Goal: Task Accomplishment & Management: Complete application form

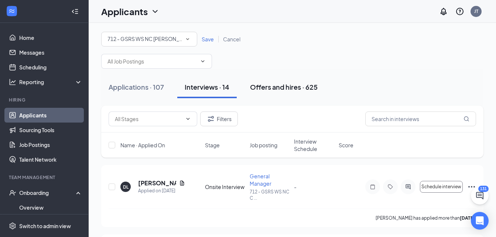
click at [282, 86] on div "Offers and hires · 625" at bounding box center [284, 86] width 68 height 9
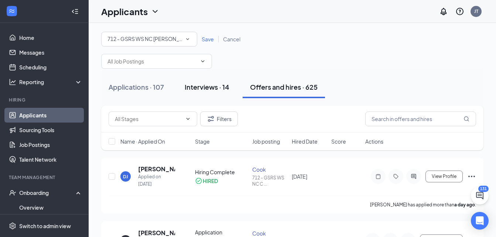
click at [221, 96] on button "Interviews · 14" at bounding box center [206, 87] width 59 height 22
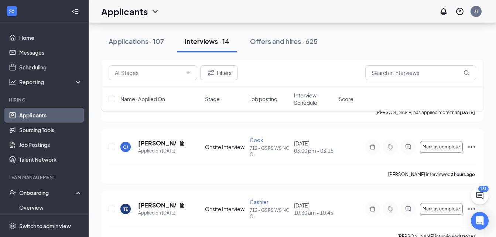
scroll to position [174, 0]
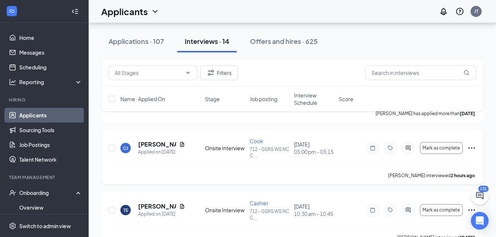
click at [345, 152] on div "[PERSON_NAME] [PERSON_NAME] Applied on [DATE] Onsite Interview Cook 712 - GSRS …" at bounding box center [292, 151] width 367 height 29
click at [473, 149] on icon "Ellipses" at bounding box center [471, 148] width 9 height 9
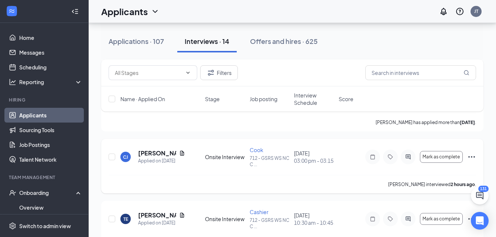
scroll to position [164, 0]
click at [473, 157] on icon "Ellipses" at bounding box center [471, 157] width 9 height 9
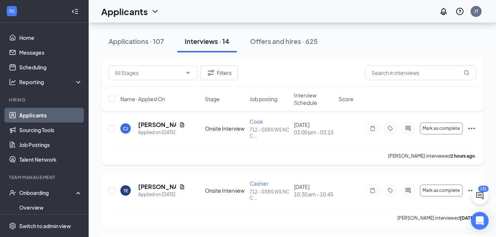
scroll to position [194, 0]
click at [471, 129] on icon "Ellipses" at bounding box center [471, 127] width 7 height 1
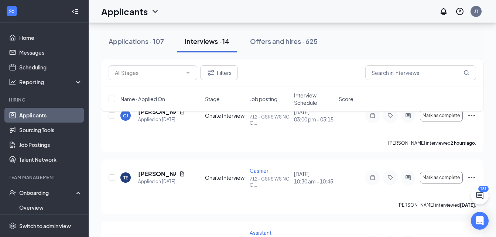
scroll to position [198, 0]
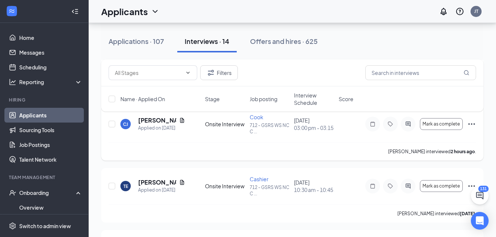
click at [472, 122] on icon "Ellipses" at bounding box center [471, 124] width 9 height 9
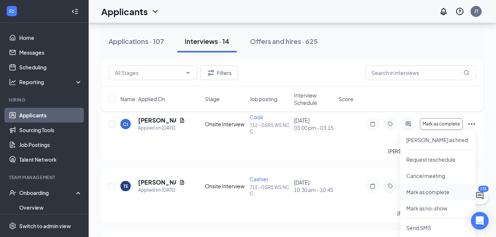
click at [436, 191] on p "Mark as complete" at bounding box center [438, 191] width 64 height 7
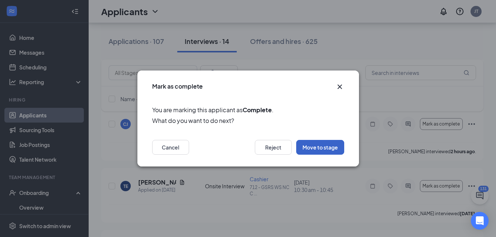
click at [306, 150] on button "Move to stage" at bounding box center [320, 147] width 48 height 15
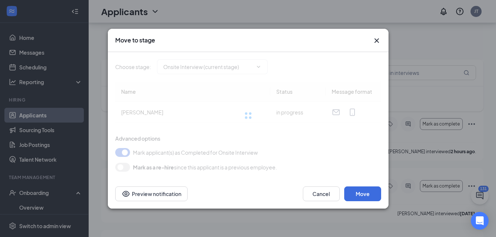
type input "Hiring Complete (final stage)"
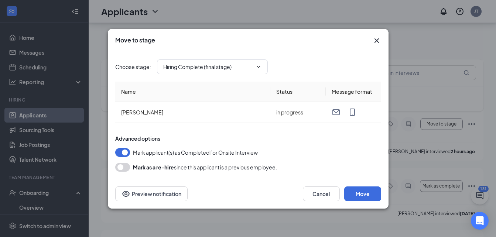
click at [376, 37] on icon "Cross" at bounding box center [376, 40] width 9 height 9
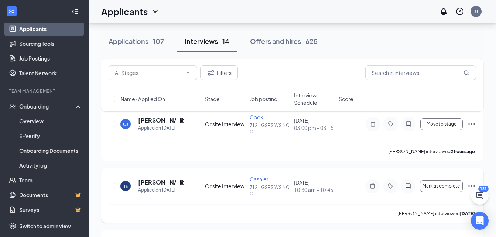
scroll to position [103, 0]
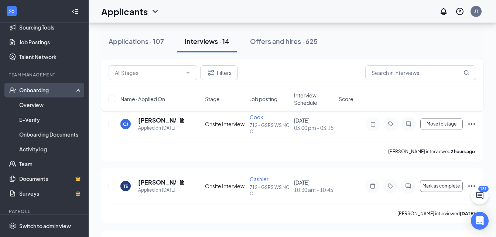
click at [49, 93] on div "Onboarding" at bounding box center [47, 89] width 57 height 7
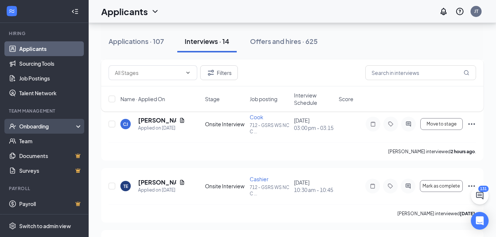
click at [61, 128] on div "Onboarding" at bounding box center [47, 126] width 57 height 7
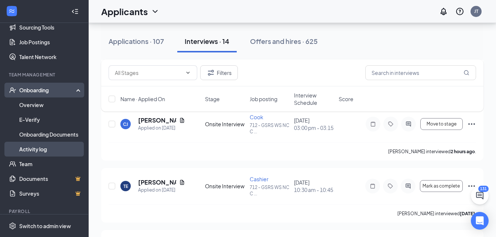
click at [54, 150] on link "Activity log" at bounding box center [50, 149] width 63 height 15
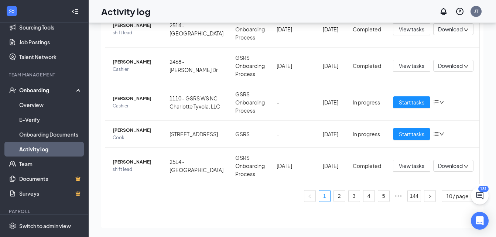
scroll to position [312, 0]
click at [334, 196] on link "2" at bounding box center [339, 196] width 11 height 11
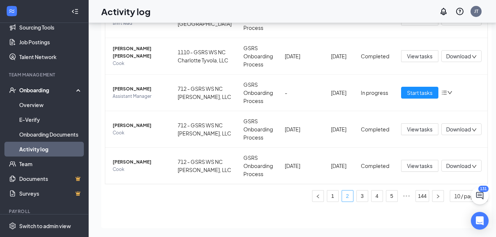
scroll to position [442, 0]
click at [27, 92] on div "Onboarding" at bounding box center [47, 89] width 57 height 7
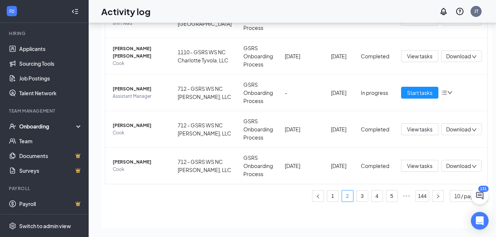
click at [30, 130] on div "Onboarding" at bounding box center [47, 126] width 57 height 7
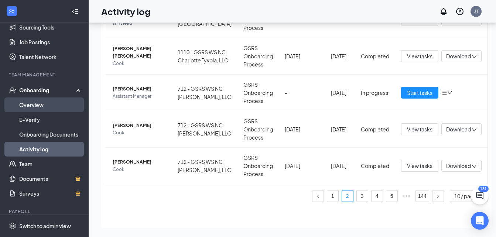
click at [28, 105] on link "Overview" at bounding box center [50, 104] width 63 height 15
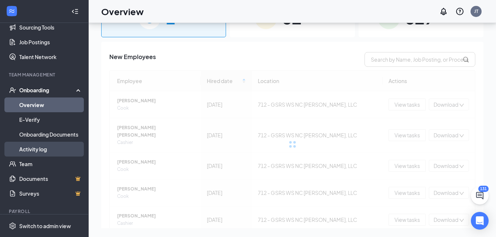
click at [34, 150] on link "Activity log" at bounding box center [50, 149] width 63 height 15
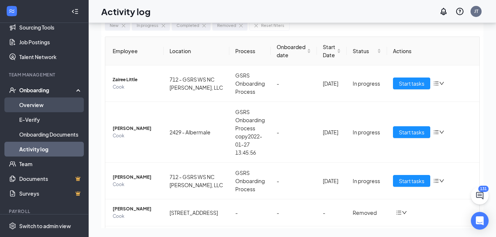
click at [30, 105] on link "Overview" at bounding box center [50, 104] width 63 height 15
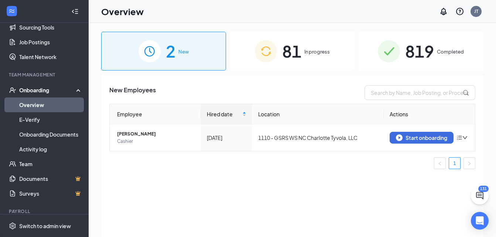
click at [305, 61] on div "81 In progress" at bounding box center [292, 51] width 125 height 39
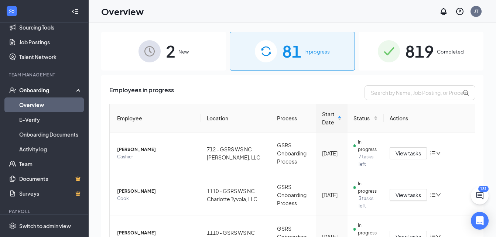
click at [444, 55] on span "Completed" at bounding box center [450, 51] width 27 height 7
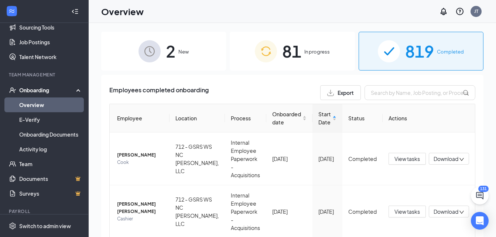
click at [314, 59] on div "81 In progress" at bounding box center [292, 51] width 125 height 39
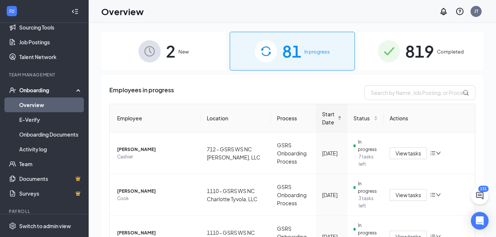
click at [434, 60] on div "819 Completed" at bounding box center [421, 51] width 125 height 39
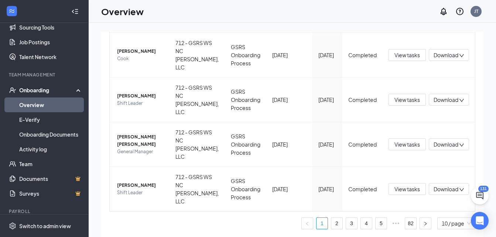
scroll to position [33, 0]
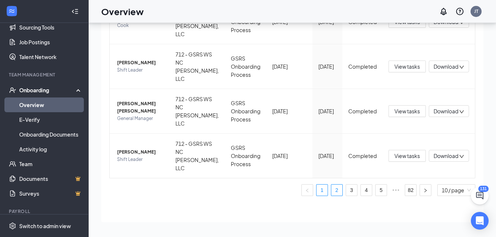
click at [331, 192] on link "2" at bounding box center [336, 190] width 11 height 11
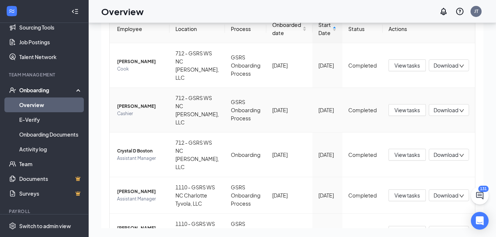
click at [461, 116] on div "Download" at bounding box center [449, 110] width 40 height 12
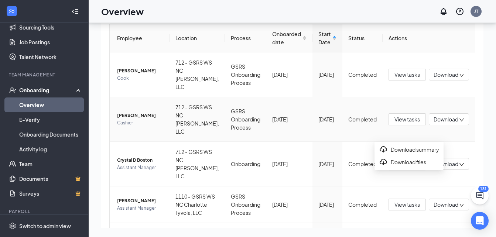
scroll to position [45, 0]
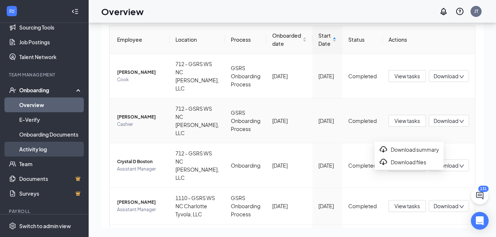
click at [55, 156] on link "Activity log" at bounding box center [50, 149] width 63 height 15
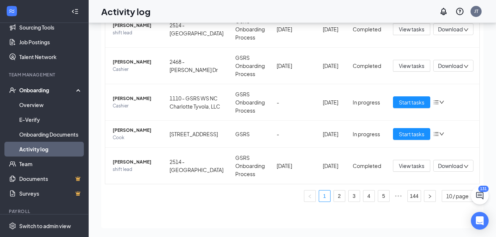
scroll to position [312, 0]
click at [334, 197] on link "2" at bounding box center [339, 196] width 11 height 11
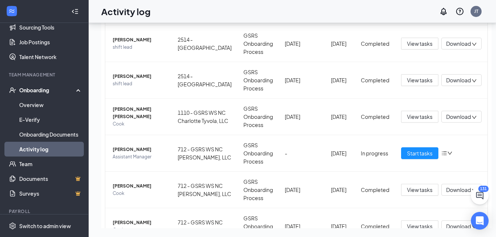
scroll to position [185, 0]
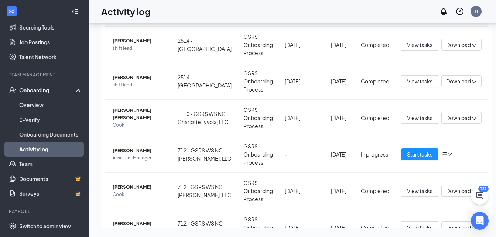
click at [407, 12] on span "Start tasks" at bounding box center [419, 8] width 25 height 8
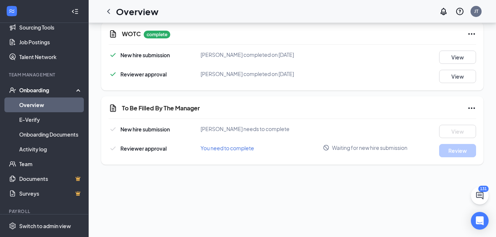
scroll to position [81, 0]
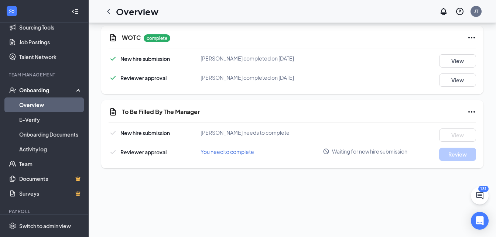
click at [468, 112] on icon "Ellipses" at bounding box center [471, 111] width 7 height 1
click at [455, 125] on span "Mark as complete" at bounding box center [438, 126] width 43 height 7
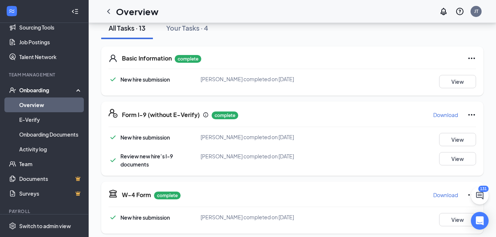
scroll to position [0, 0]
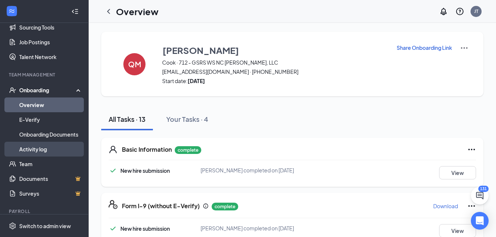
click at [21, 152] on link "Activity log" at bounding box center [50, 149] width 63 height 15
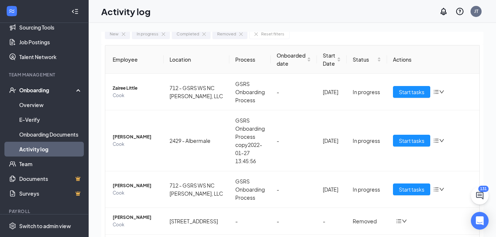
scroll to position [26, 0]
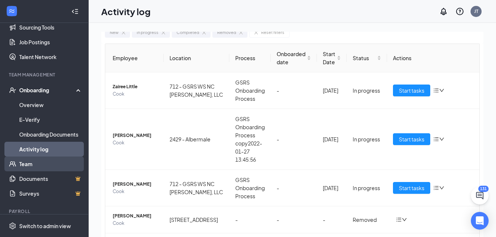
click at [25, 165] on link "Team" at bounding box center [50, 164] width 63 height 15
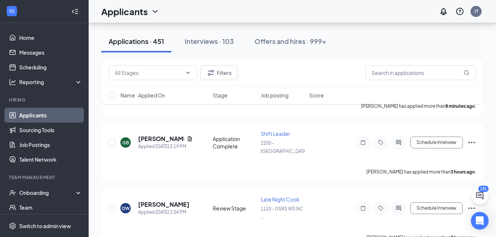
scroll to position [87, 0]
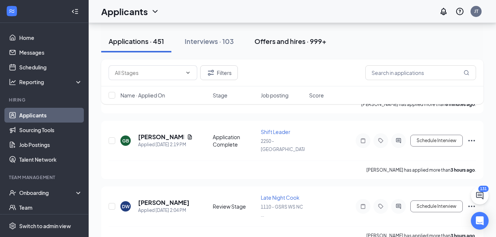
click at [299, 43] on div "Offers and hires · 999+" at bounding box center [290, 41] width 72 height 9
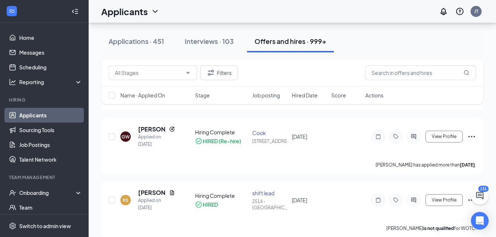
scroll to position [223, 0]
click at [417, 72] on input "text" at bounding box center [420, 72] width 111 height 15
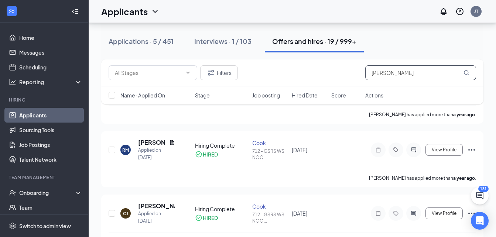
scroll to position [542, 0]
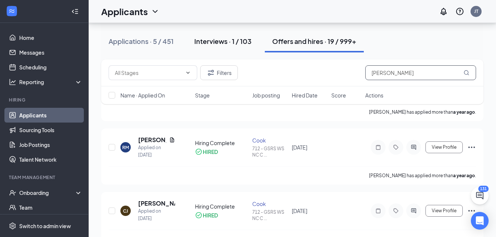
type input "jones"
click at [226, 46] on button "Interviews · 1 / 103" at bounding box center [223, 41] width 72 height 22
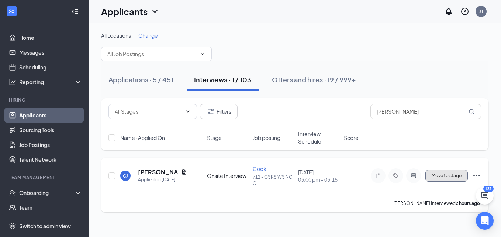
click at [453, 178] on span "Move to stage" at bounding box center [447, 175] width 30 height 5
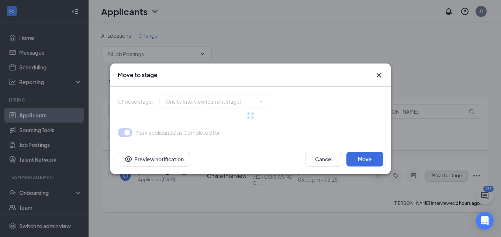
type input "Hiring Complete (final stage)"
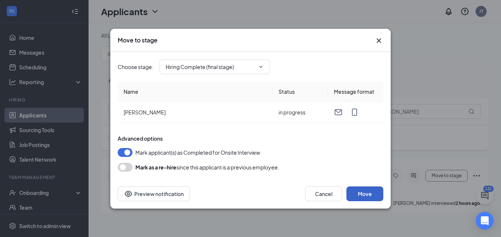
click at [365, 196] on button "Move" at bounding box center [365, 193] width 37 height 15
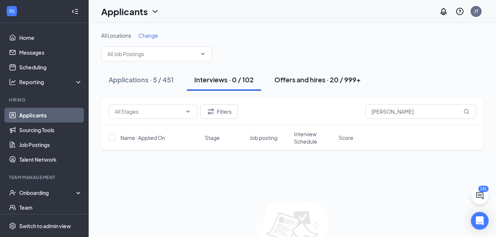
click at [285, 82] on div "Offers and hires · 20 / 999+" at bounding box center [317, 79] width 86 height 9
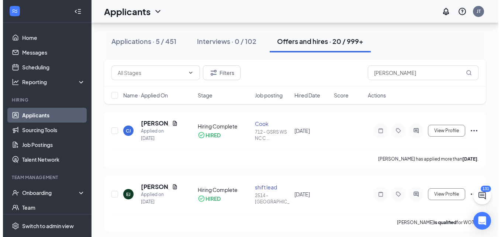
scroll to position [45, 0]
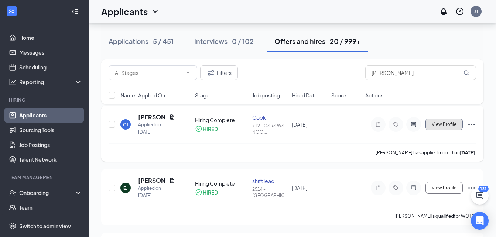
click at [446, 130] on button "View Profile" at bounding box center [443, 125] width 37 height 12
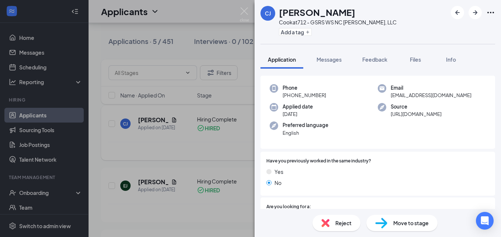
scroll to position [30, 0]
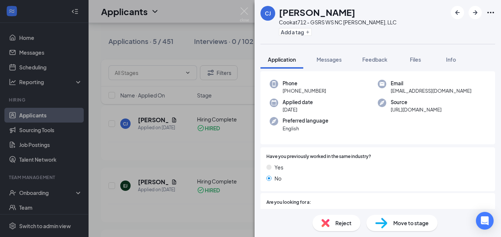
click at [412, 227] on div "Move to stage" at bounding box center [402, 223] width 71 height 16
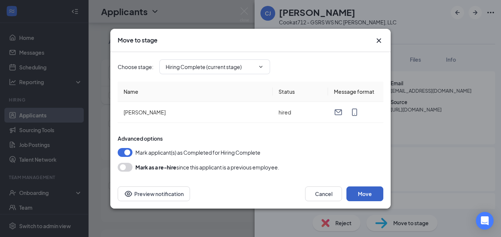
click at [367, 197] on button "Move" at bounding box center [365, 193] width 37 height 15
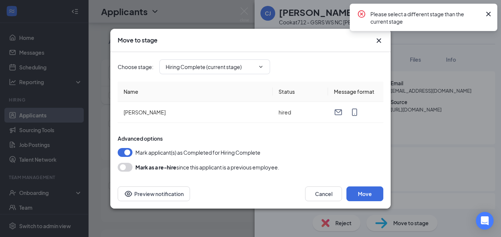
click at [455, 149] on div "Move to stage Choose stage : Hiring Complete (current stage) Name Status Messag…" at bounding box center [250, 118] width 501 height 237
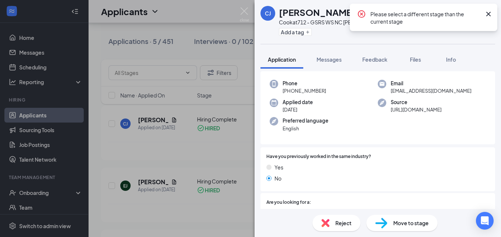
click at [410, 226] on span "Move to stage" at bounding box center [411, 223] width 35 height 8
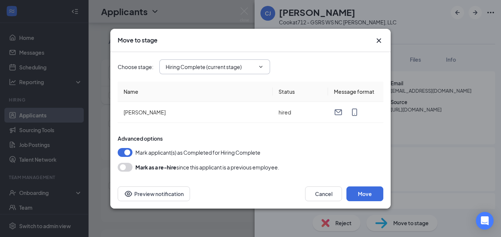
click at [255, 64] on input "Hiring Complete (current stage)" at bounding box center [210, 67] width 89 height 8
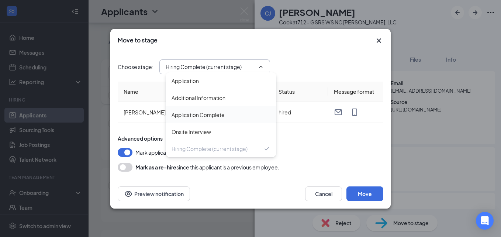
click at [245, 112] on div "Application Complete" at bounding box center [221, 115] width 99 height 8
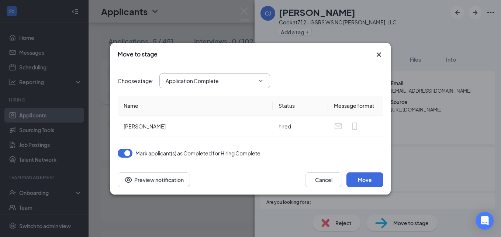
click at [261, 81] on icon "ChevronDown" at bounding box center [261, 81] width 6 height 6
click at [255, 79] on input "Application Complete" at bounding box center [210, 81] width 89 height 8
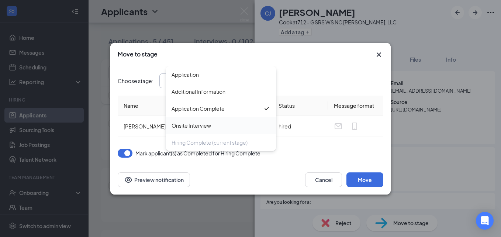
click at [245, 127] on div "Onsite Interview" at bounding box center [221, 125] width 99 height 8
type input "Onsite Interview"
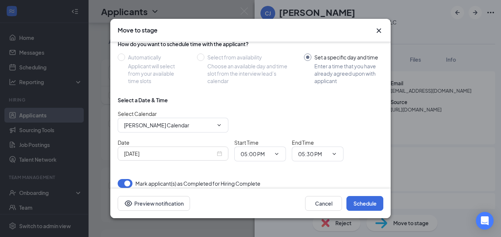
scroll to position [69, 0]
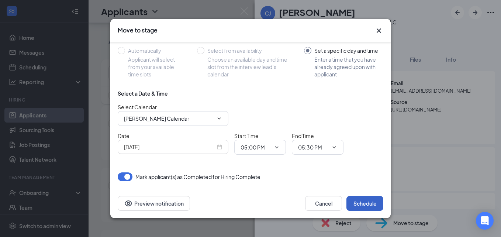
click at [367, 208] on button "Schedule" at bounding box center [365, 203] width 37 height 15
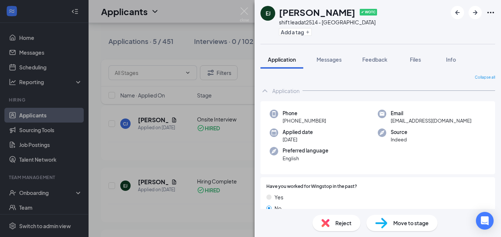
click at [243, 11] on img at bounding box center [244, 14] width 9 height 14
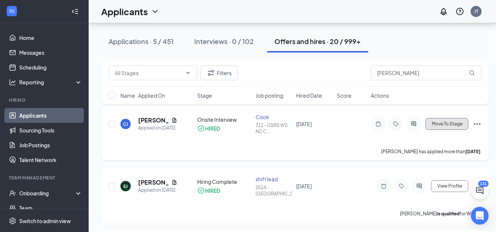
click at [448, 124] on span "Move To Stage" at bounding box center [447, 123] width 31 height 5
type input "Hiring Complete (final stage)"
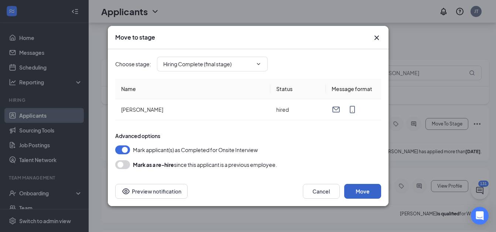
click at [364, 193] on button "Move" at bounding box center [362, 191] width 37 height 15
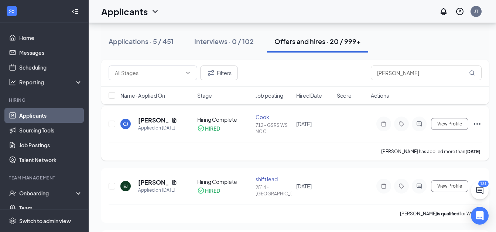
click at [477, 125] on icon "Ellipses" at bounding box center [477, 123] width 9 height 9
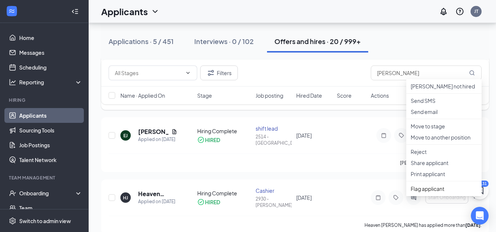
scroll to position [96, 0]
click at [44, 198] on div "Onboarding" at bounding box center [44, 192] width 89 height 15
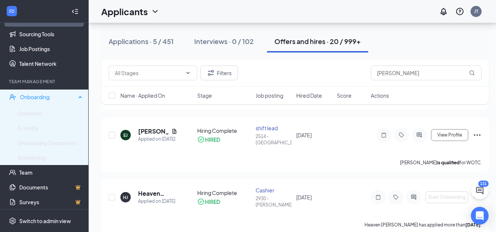
scroll to position [97, 0]
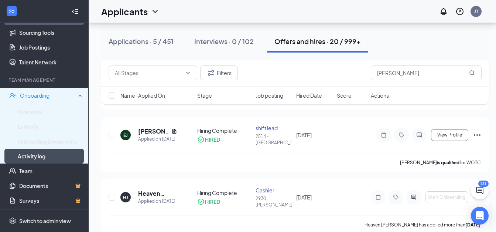
click at [47, 153] on link "Activity log" at bounding box center [50, 155] width 65 height 15
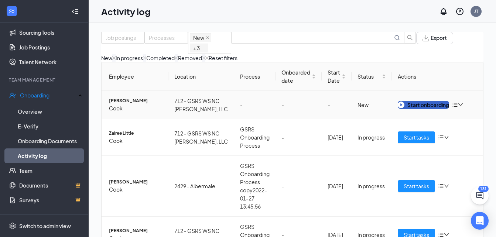
click at [425, 109] on div "Start onboarding" at bounding box center [423, 105] width 51 height 8
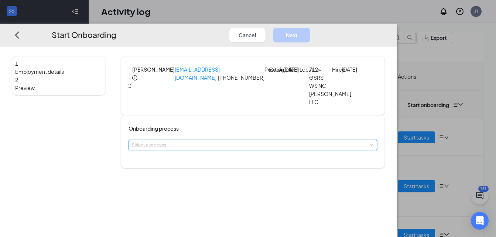
click at [370, 147] on span at bounding box center [371, 145] width 3 height 3
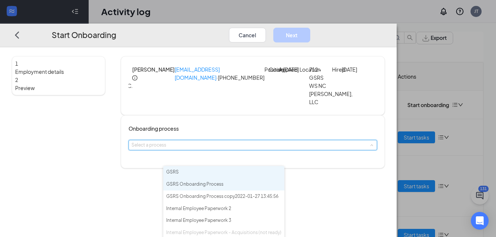
click at [257, 191] on li "GSRS Onboarding Process" at bounding box center [223, 184] width 121 height 12
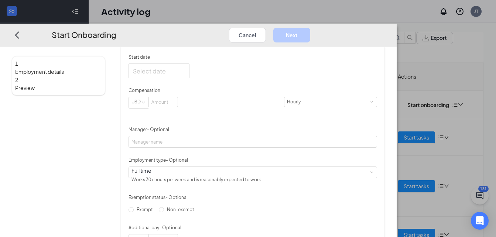
scroll to position [181, 0]
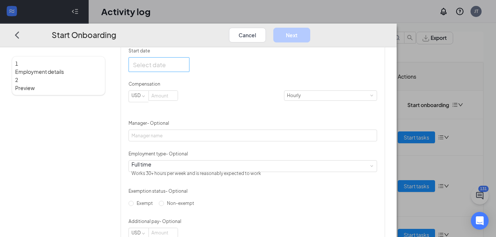
click at [184, 69] on input "Start date" at bounding box center [158, 64] width 51 height 9
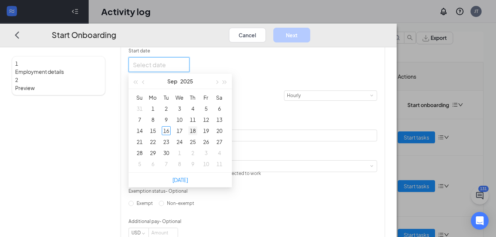
click at [197, 135] on div "18" at bounding box center [192, 130] width 9 height 9
type input "Sep 18, 2025"
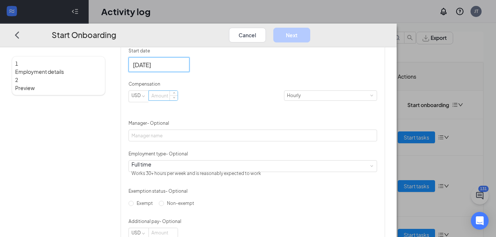
click at [178, 100] on input at bounding box center [163, 96] width 29 height 10
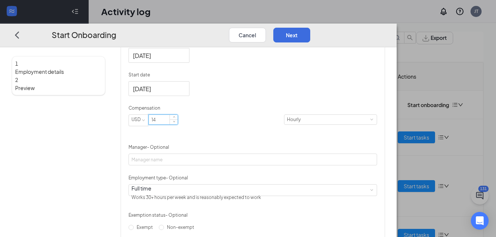
scroll to position [156, 0]
type input "14"
click at [179, 94] on input "Sep 18, 2025" at bounding box center [158, 89] width 51 height 9
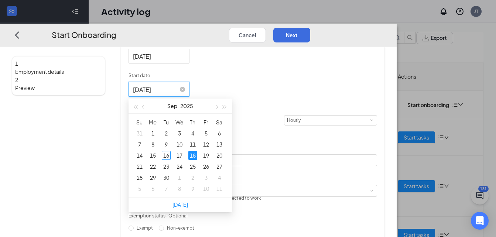
click at [183, 94] on input "Sep 18, 2025" at bounding box center [158, 89] width 51 height 9
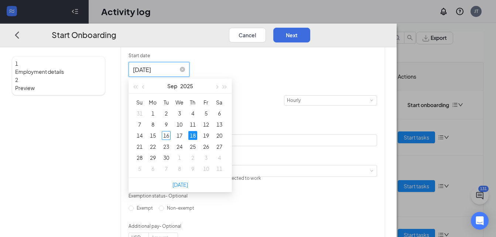
scroll to position [178, 0]
click at [197, 138] on div "18" at bounding box center [192, 134] width 9 height 9
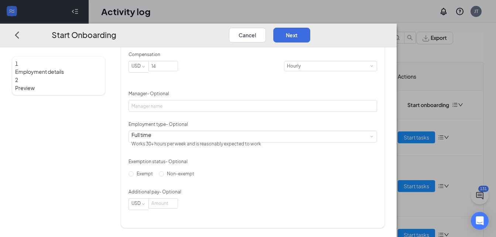
scroll to position [238, 0]
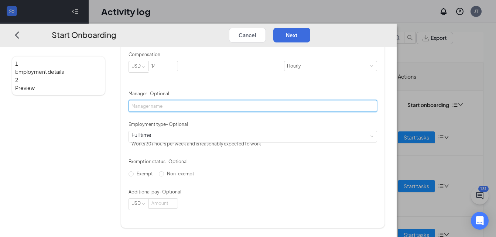
click at [257, 102] on input "Manager - Optional" at bounding box center [253, 106] width 249 height 12
type input "Mercadisa"
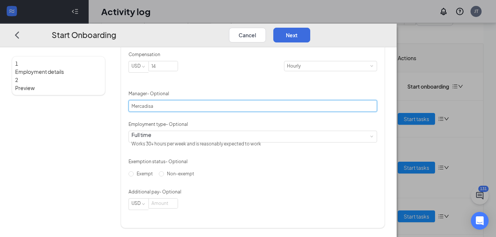
scroll to position [33, 0]
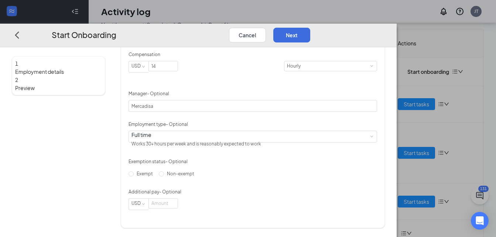
click at [215, 180] on div "Exempt Non-exempt" at bounding box center [253, 174] width 249 height 12
click at [161, 177] on input "Non-exempt" at bounding box center [161, 173] width 5 height 5
radio input "true"
click at [310, 28] on button "Next" at bounding box center [291, 35] width 37 height 15
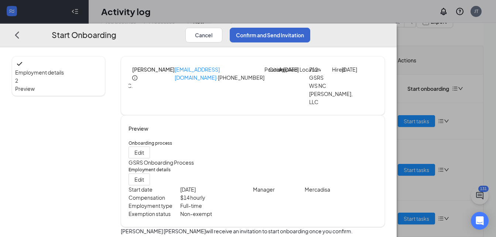
scroll to position [13, 0]
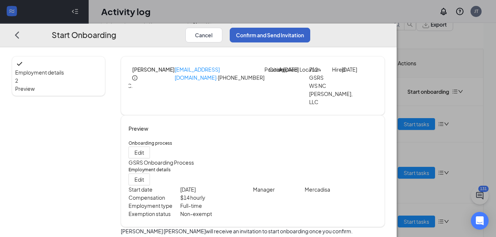
click at [310, 28] on button "Confirm and Send Invitation" at bounding box center [270, 35] width 81 height 15
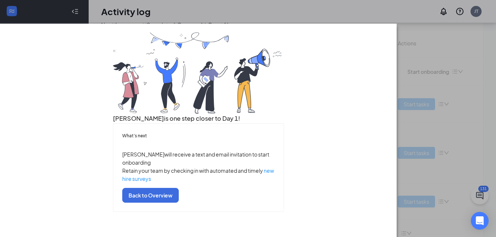
scroll to position [56, 0]
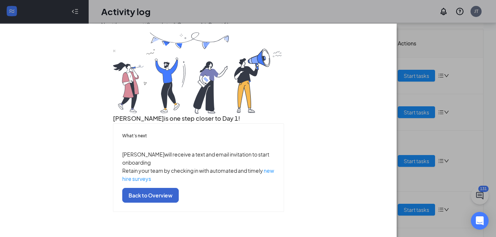
click at [179, 203] on button "Back to Overview" at bounding box center [150, 195] width 56 height 15
